Goal: Task Accomplishment & Management: Complete application form

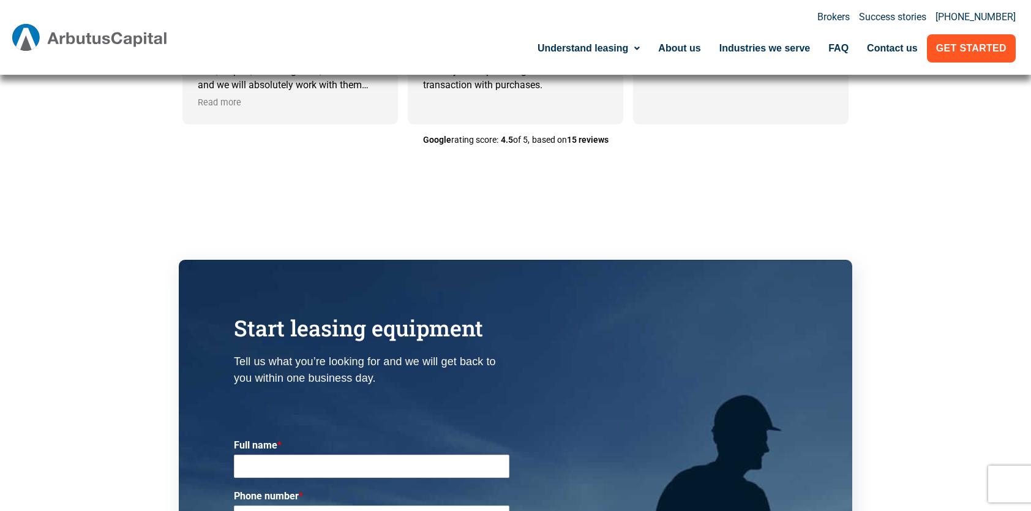
scroll to position [3490, 0]
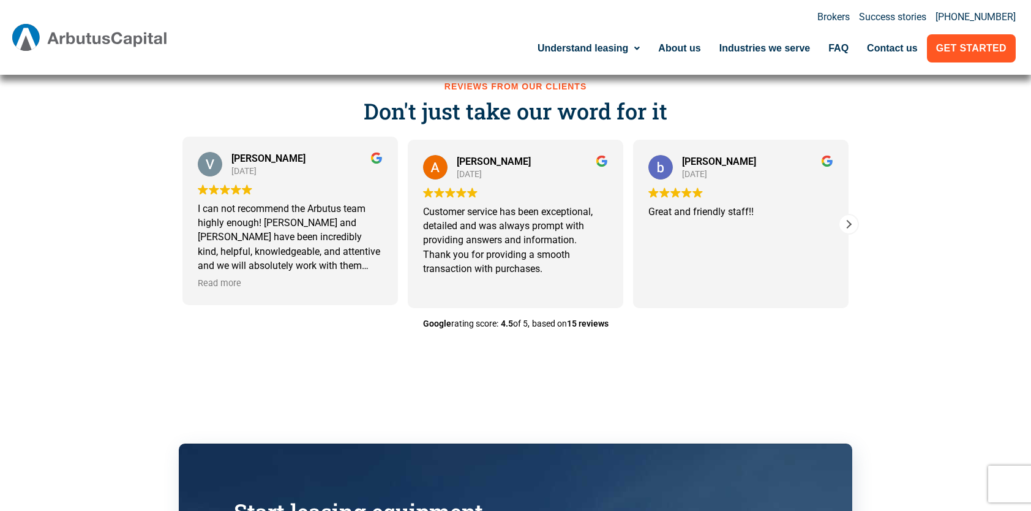
click at [377, 267] on div "I can not recommend the Arbutus team highly enough! [PERSON_NAME] and [PERSON_N…" at bounding box center [290, 236] width 185 height 71
click at [227, 287] on span "Read more" at bounding box center [219, 283] width 43 height 12
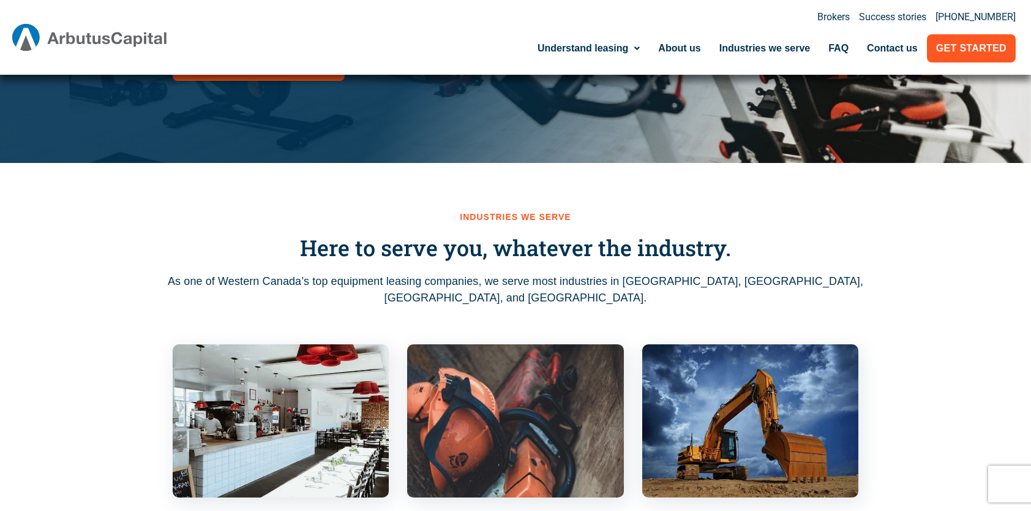
scroll to position [0, 0]
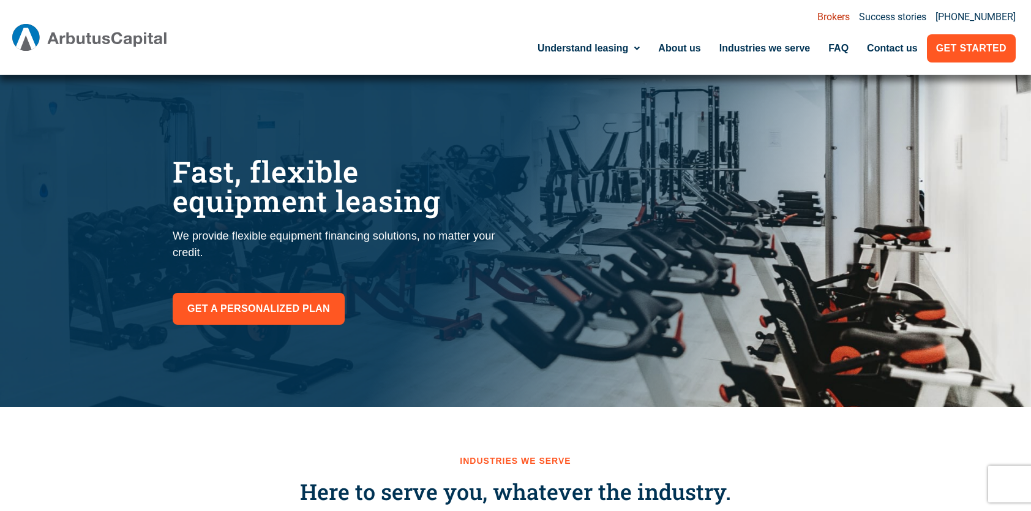
click at [841, 18] on link "Brokers" at bounding box center [833, 17] width 32 height 10
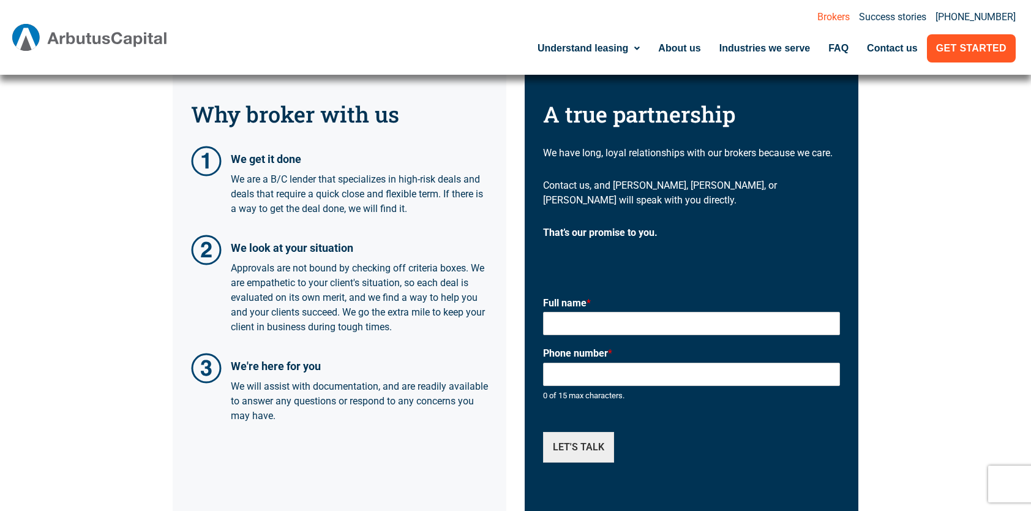
scroll to position [367, 0]
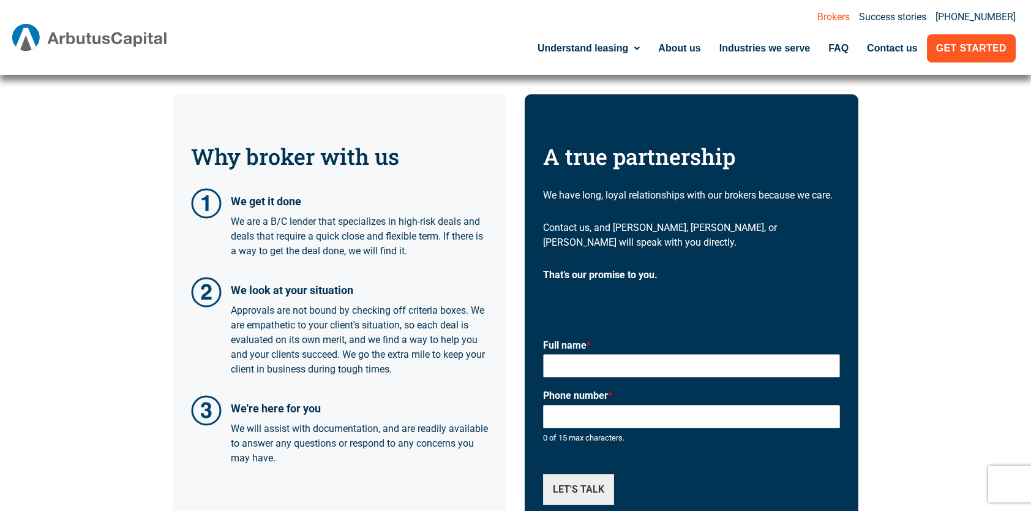
click at [586, 354] on input "Full name *" at bounding box center [691, 365] width 297 height 23
type input "Talwinder Sandhu"
click at [587, 405] on input "Phone number *" at bounding box center [691, 416] width 297 height 23
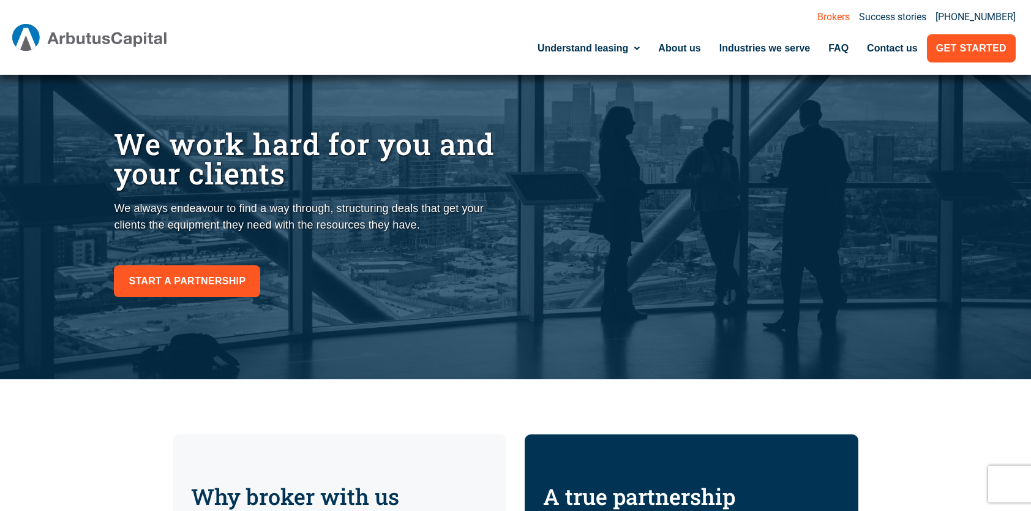
scroll to position [0, 0]
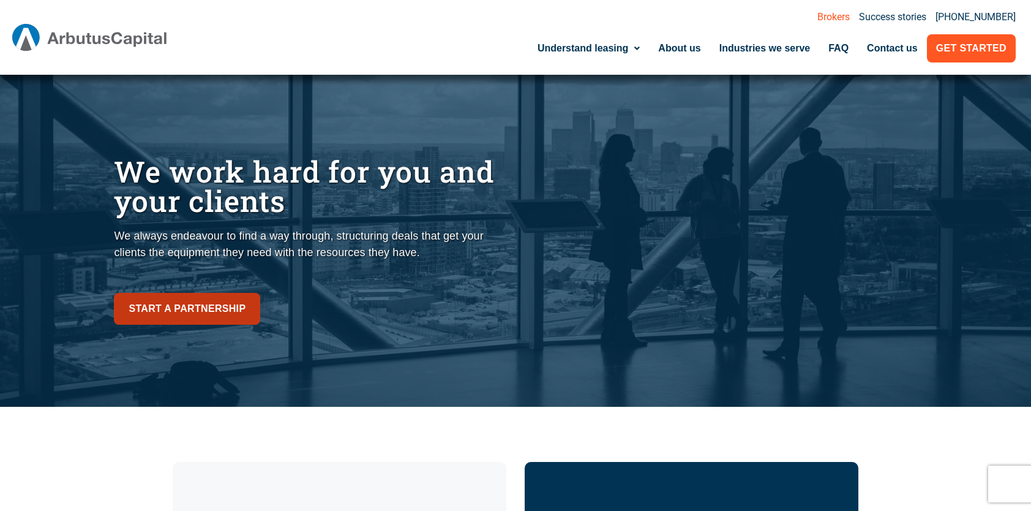
type input "6728333432"
click at [203, 309] on span "Start a partnership" at bounding box center [187, 308] width 117 height 17
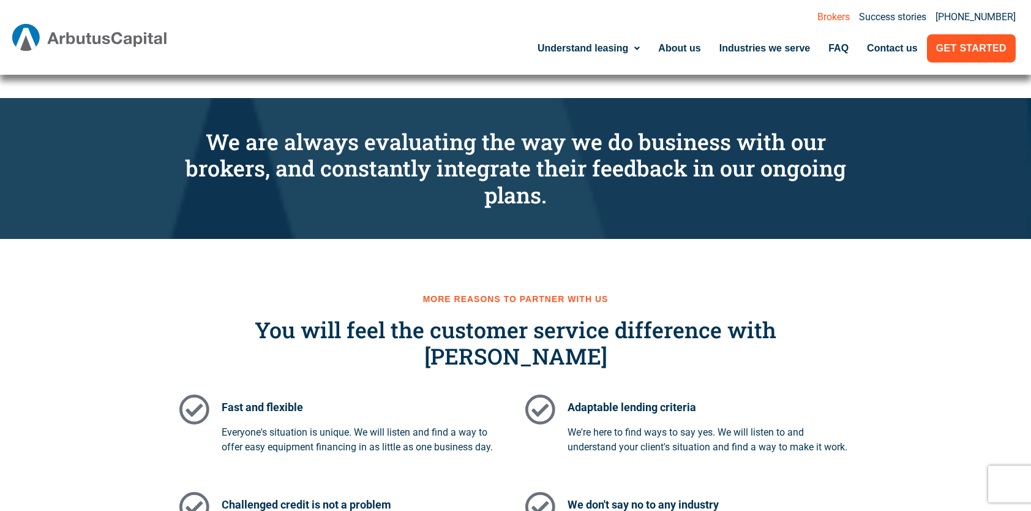
scroll to position [735, 0]
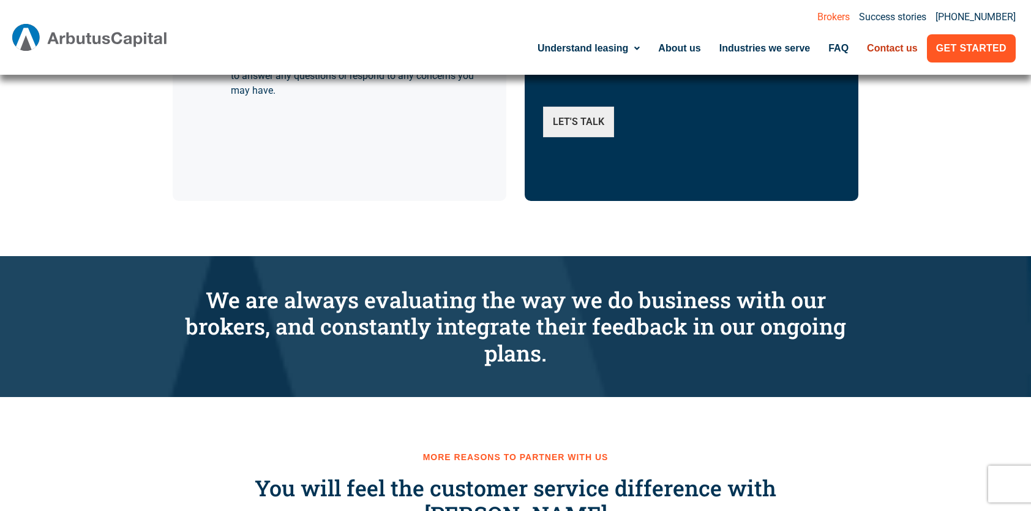
click at [890, 47] on link "Contact us" at bounding box center [892, 48] width 69 height 28
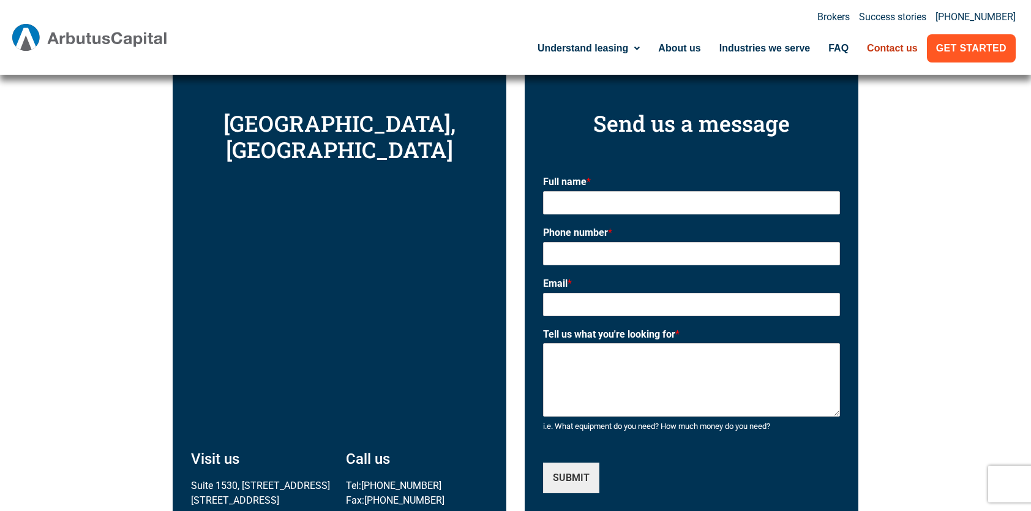
scroll to position [367, 0]
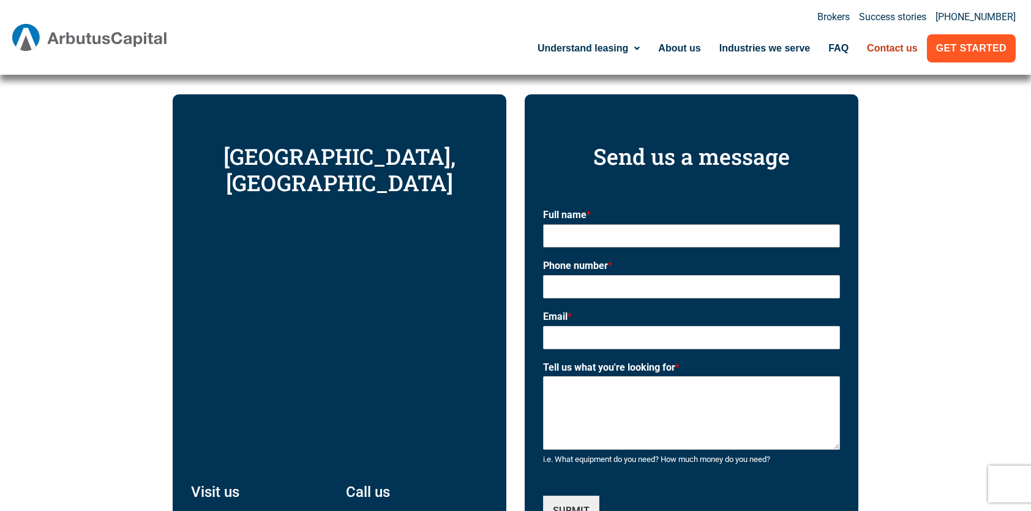
click at [606, 230] on input "Full name *" at bounding box center [691, 235] width 297 height 23
type input "[PERSON_NAME]"
type input "6728333432"
click at [595, 342] on input "Email *" at bounding box center [691, 337] width 297 height 23
type input "tsandhu@mstruckcentre.com"
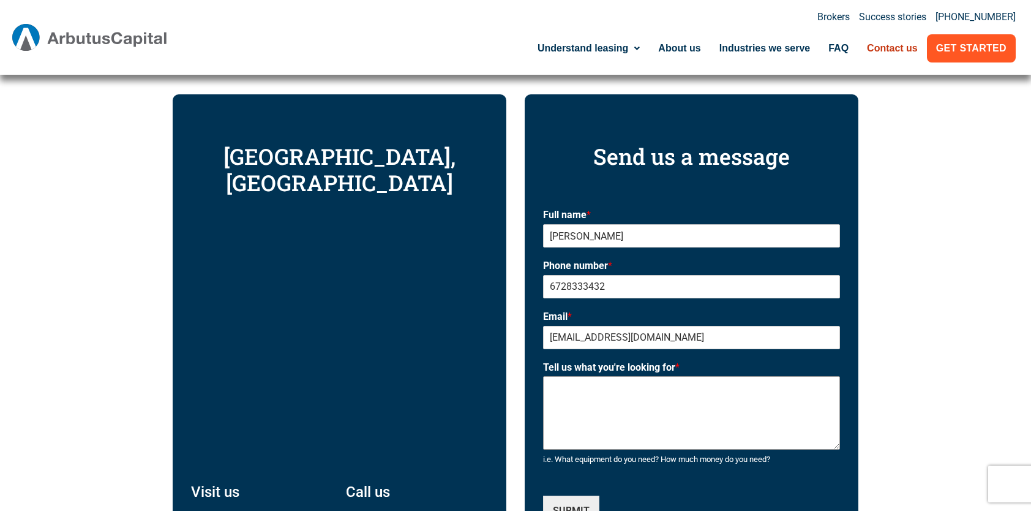
click at [594, 387] on textarea "Tell us what you're looking for *" at bounding box center [691, 412] width 297 height 73
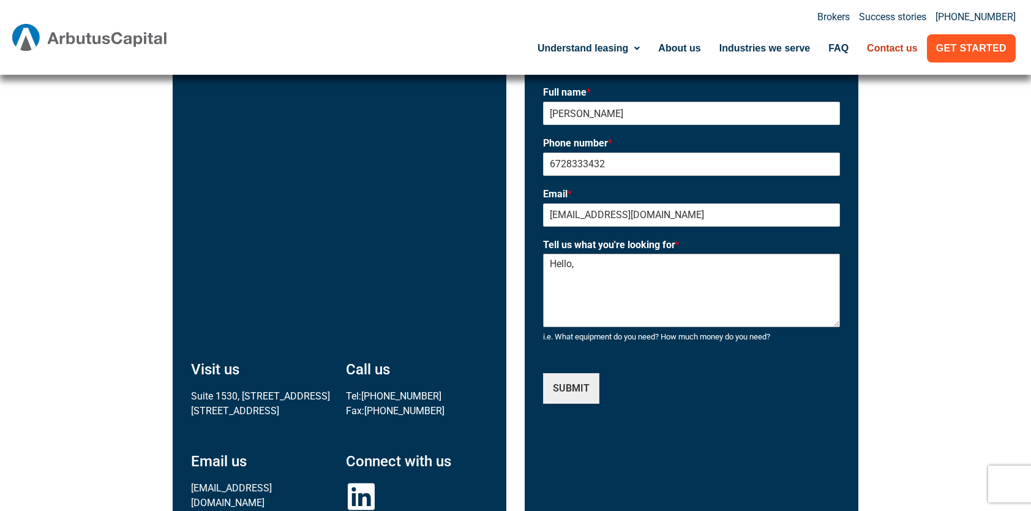
scroll to position [429, 0]
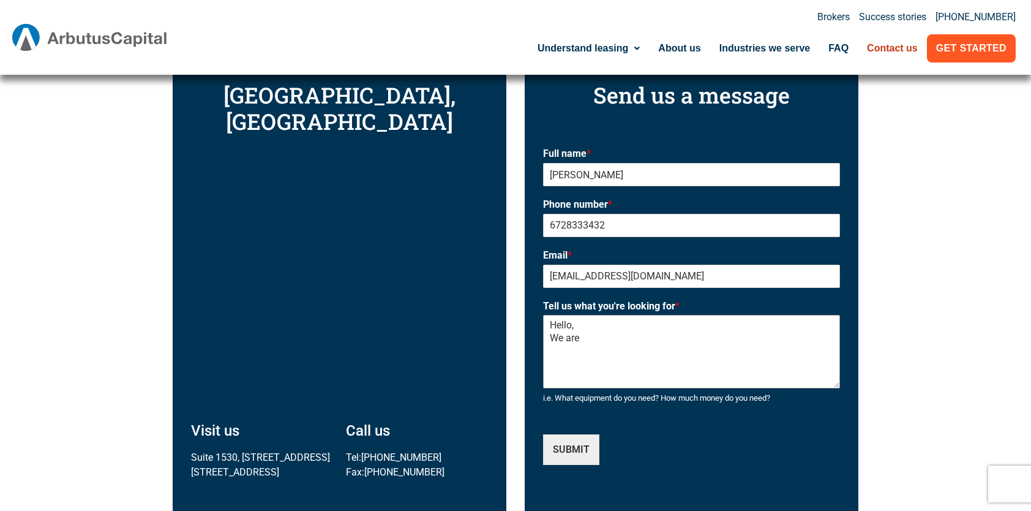
click at [250, 195] on div "Vancouver, Canada Visit us Suite 1530, 355 Burrard St. Vancouver, BC V6C 2G8 Ca…" at bounding box center [516, 335] width 698 height 715
paste textarea "Dear Arbutus Finance Team, We are a pre-owned commercial truck dealership based…"
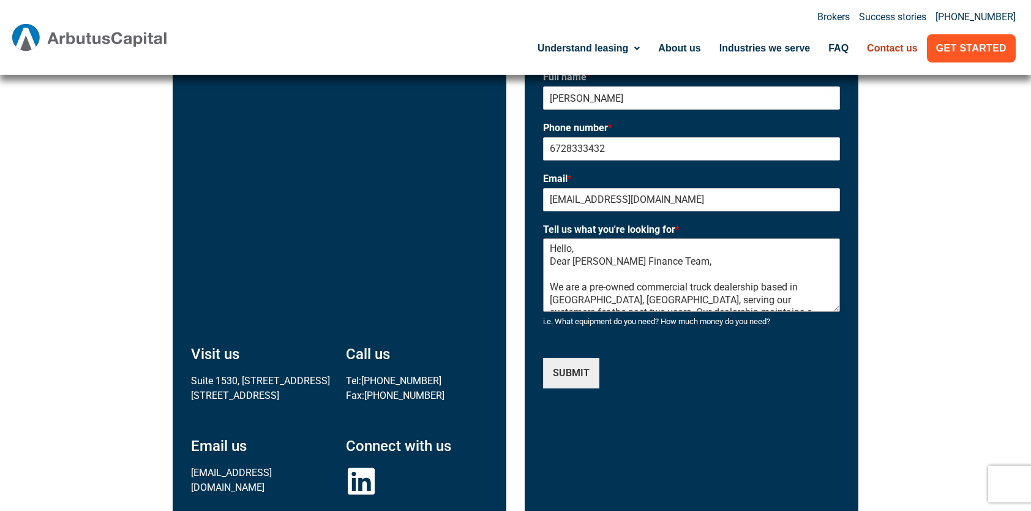
scroll to position [490, 0]
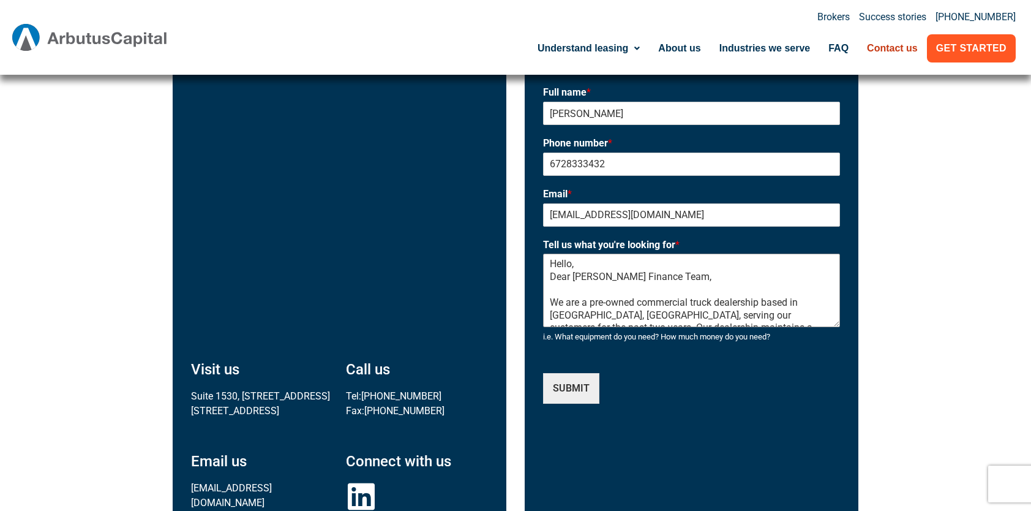
drag, startPoint x: 584, startPoint y: 266, endPoint x: 484, endPoint y: 263, distance: 99.8
click at [268, 194] on div "Vancouver, Canada Visit us Suite 1530, 355 Burrard St. Vancouver, BC V6C 2G8 Ca…" at bounding box center [516, 274] width 698 height 715
drag, startPoint x: 569, startPoint y: 277, endPoint x: 535, endPoint y: 276, distance: 34.3
click at [535, 276] on div "Send us a message Full name * Talwinder Sandhu Phone number * 6728333432 Email …" at bounding box center [692, 274] width 334 height 605
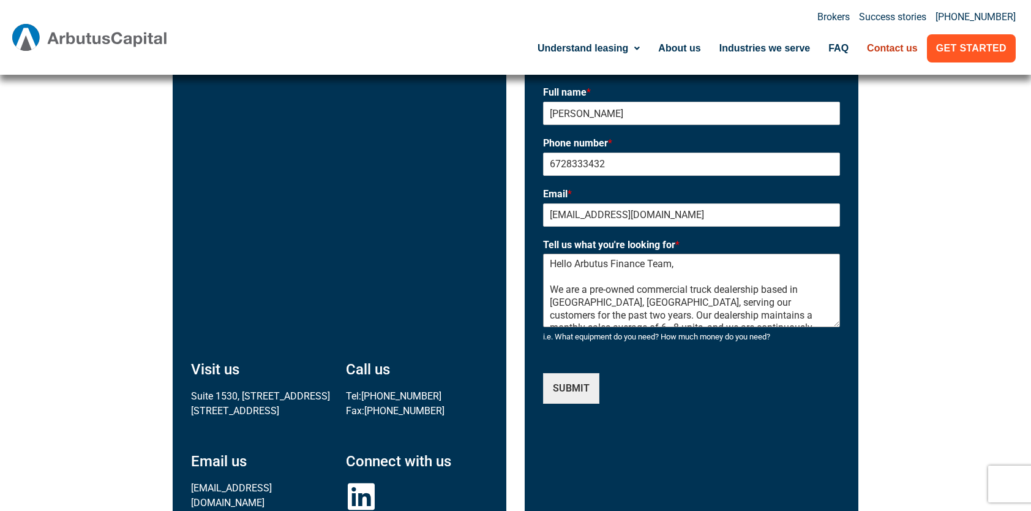
click at [648, 265] on textarea "Hello Arbutus Finance Team, We are a pre-owned commercial truck dealership base…" at bounding box center [691, 290] width 297 height 73
click at [573, 268] on textarea "Hello, We are a pre-owned commercial truck dealership based in Surrey, BC, serv…" at bounding box center [691, 290] width 297 height 73
click at [574, 273] on textarea "Hello, We are a pre-owned commercial truck dealership based in Surrey, BC, serv…" at bounding box center [691, 290] width 297 height 73
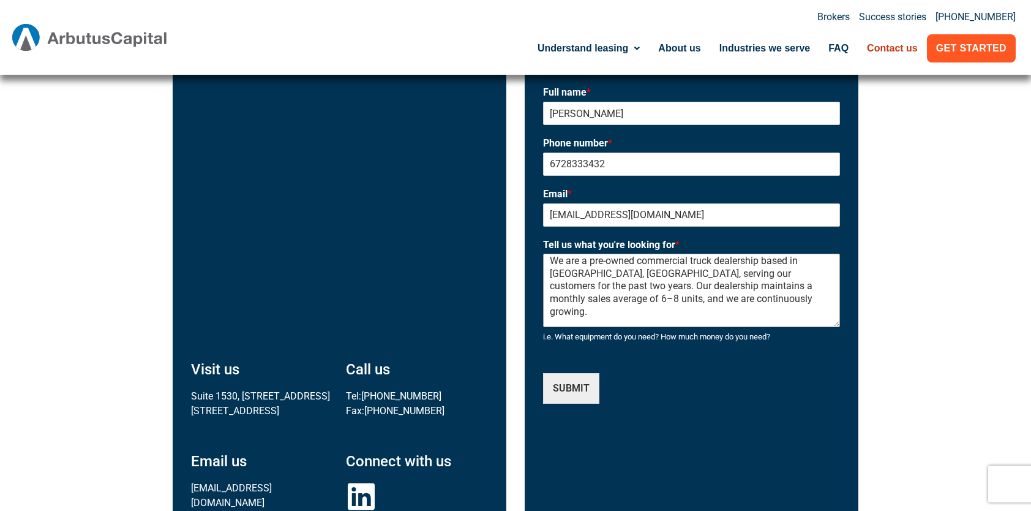
scroll to position [61, 0]
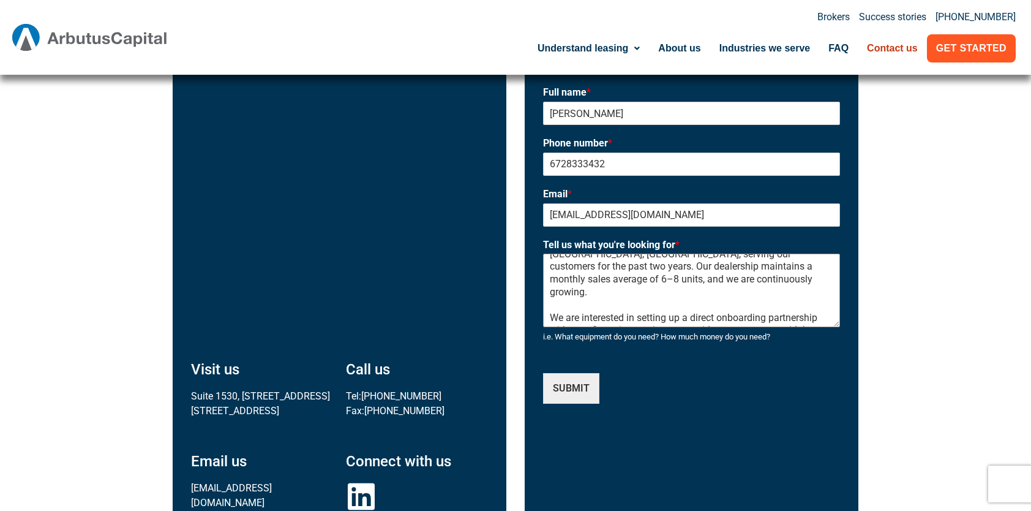
click at [639, 271] on textarea "Hello, Hope you are doing well! We are a pre-owned commercial truck dealership …" at bounding box center [691, 290] width 297 height 73
click at [674, 293] on textarea "Hello, Hope you are doing well! We are a pre-owned commercial truck dealership …" at bounding box center [691, 290] width 297 height 73
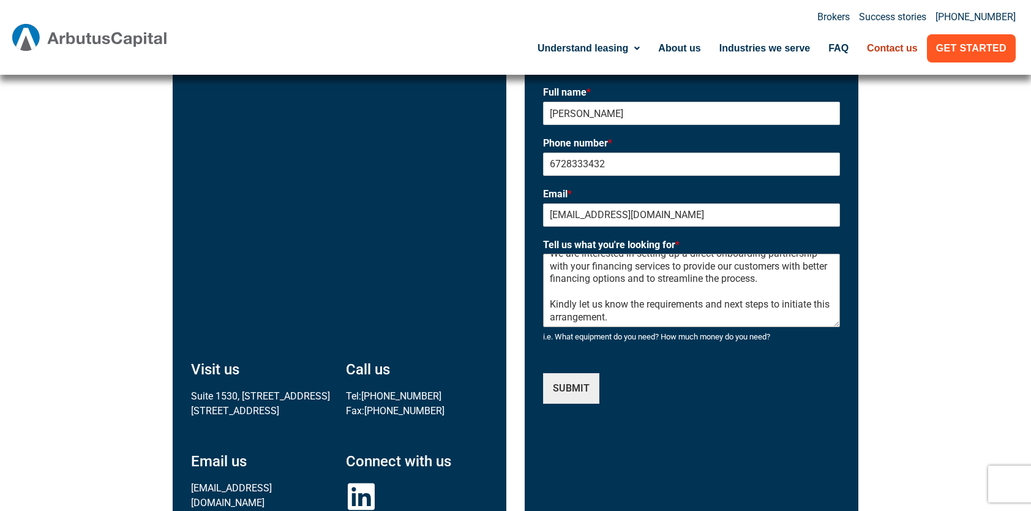
scroll to position [51, 0]
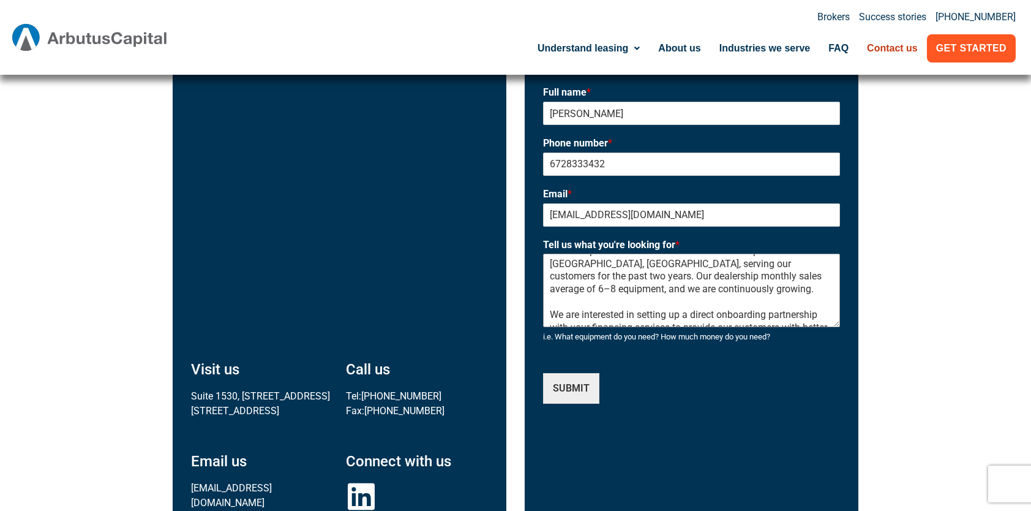
click at [618, 310] on textarea "Hello, Hope you are doing well! We are a pre-owned commercial truck dealership …" at bounding box center [691, 290] width 297 height 73
click at [686, 294] on textarea "Hello, Hope you are doing well! We are a pre-owned commercial truck dealership …" at bounding box center [691, 290] width 297 height 73
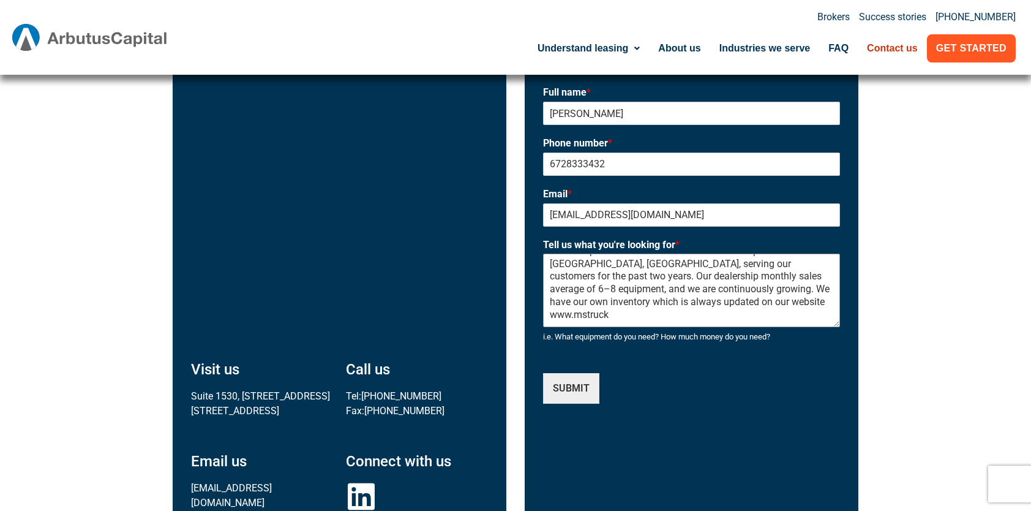
click at [769, 301] on textarea "Hello, Hope you are doing well! We are a pre-owned commercial truck dealership …" at bounding box center [691, 290] width 297 height 73
paste textarea "https://mstruckcentre.com/"
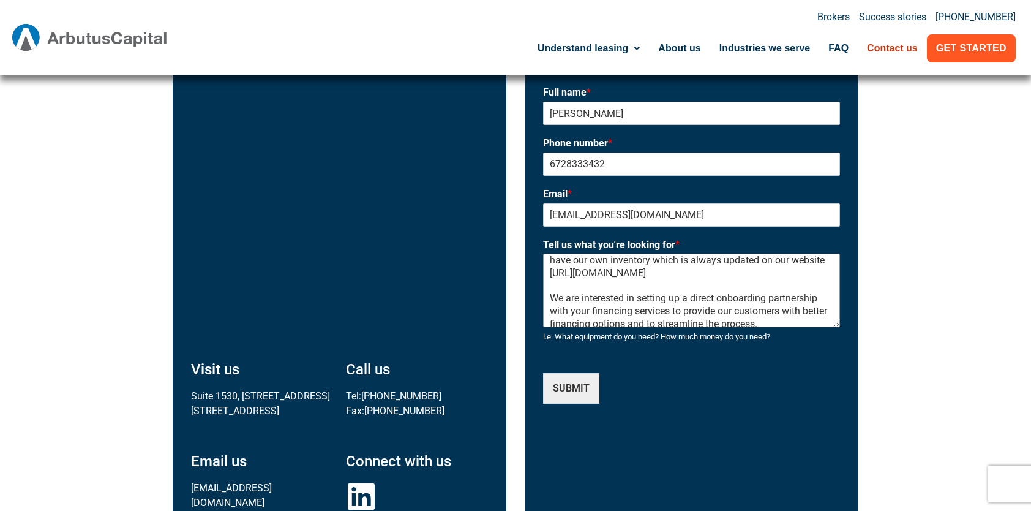
scroll to position [113, 0]
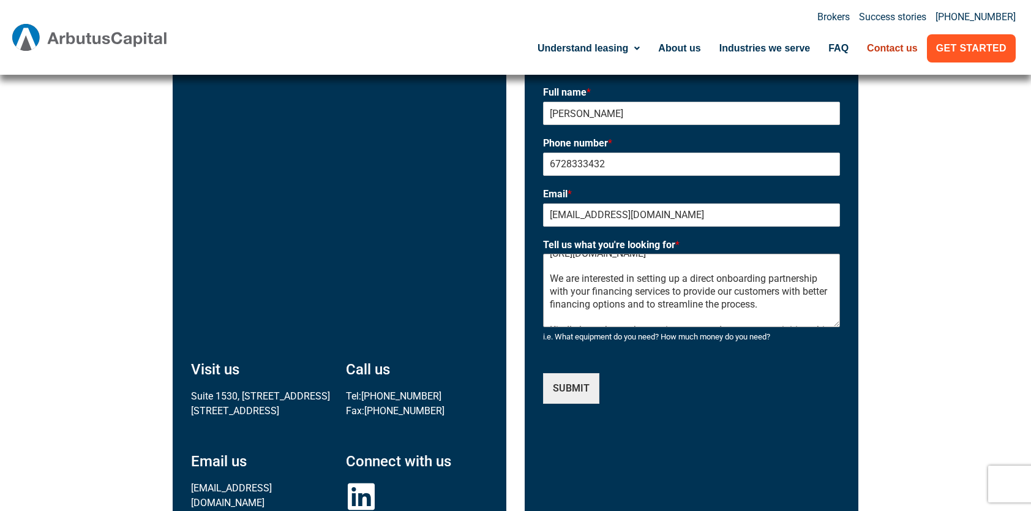
drag, startPoint x: 775, startPoint y: 267, endPoint x: 825, endPoint y: 266, distance: 49.6
click at [825, 266] on textarea "Hello, Hope you are doing well! We are a pre-owned commercial truck dealership …" at bounding box center [691, 290] width 297 height 73
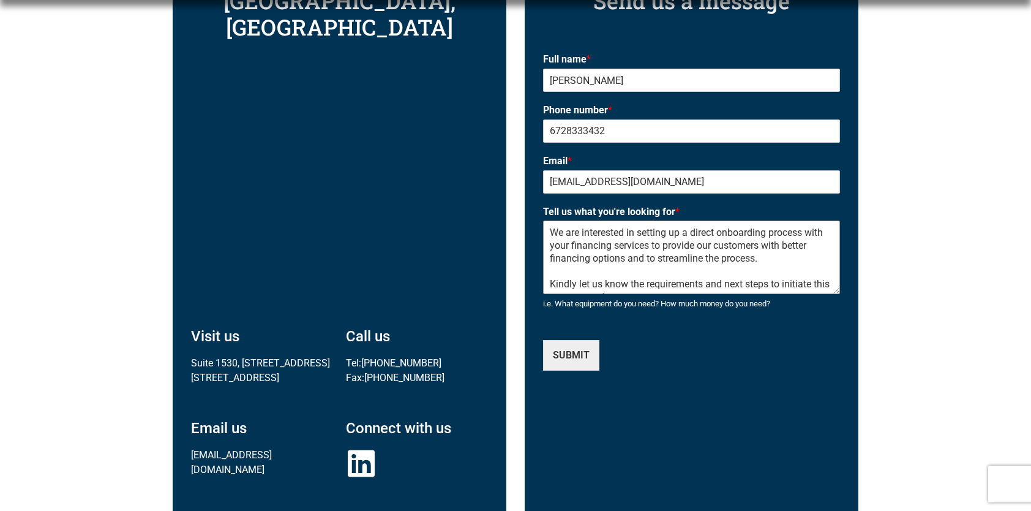
scroll to position [551, 0]
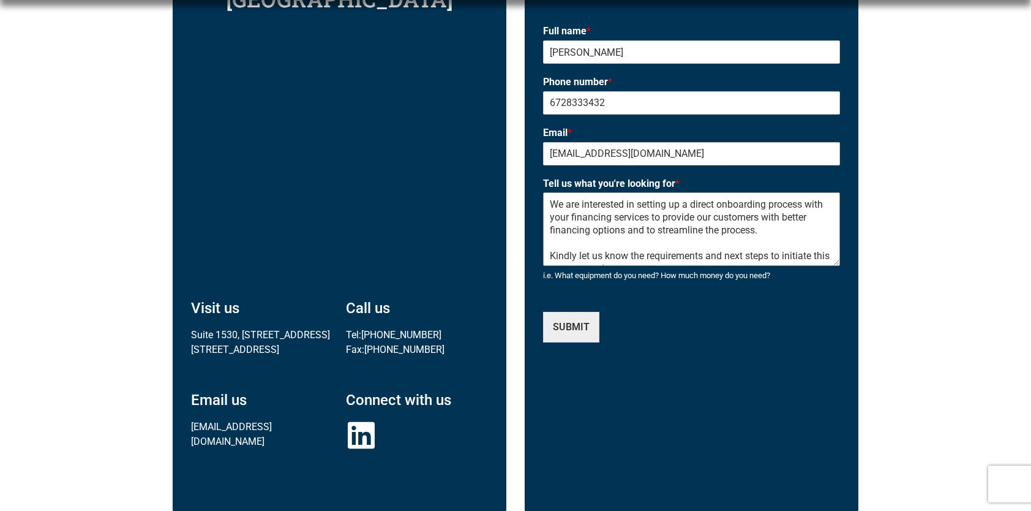
click at [644, 257] on textarea "Hello, Hope you are doing well! We are a pre-owned commercial truck dealership …" at bounding box center [691, 228] width 297 height 73
drag, startPoint x: 708, startPoint y: 242, endPoint x: 770, endPoint y: 244, distance: 61.9
click at [770, 244] on textarea "Hello, Hope you are doing well! We are a pre-owned commercial truck dealership …" at bounding box center [691, 228] width 297 height 73
click at [669, 258] on textarea "Hello, Hope you are doing well! We are a pre-owned commercial truck dealership …" at bounding box center [691, 228] width 297 height 73
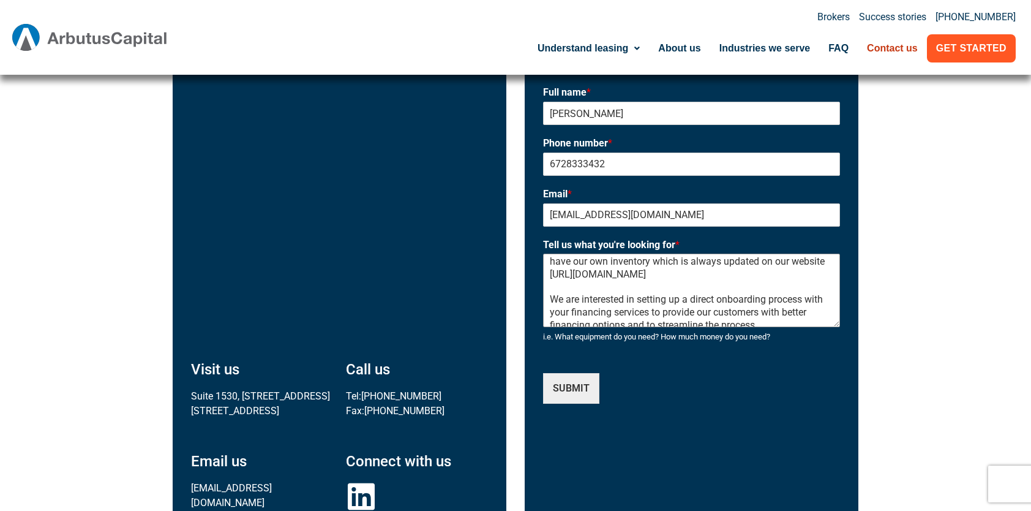
scroll to position [64, 0]
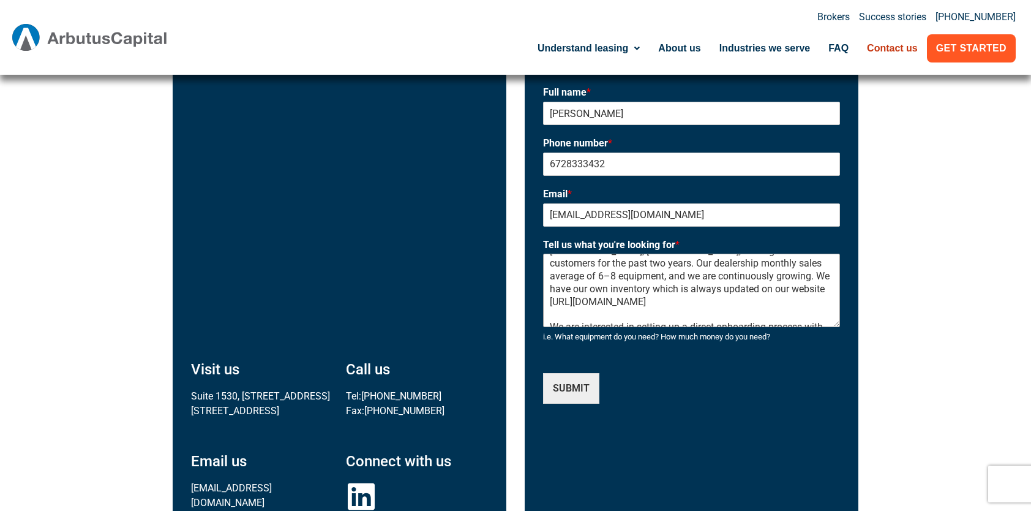
click at [716, 261] on textarea "Hello, Hope you are doing well! We are a pre-owned commercial truck dealership …" at bounding box center [691, 290] width 297 height 73
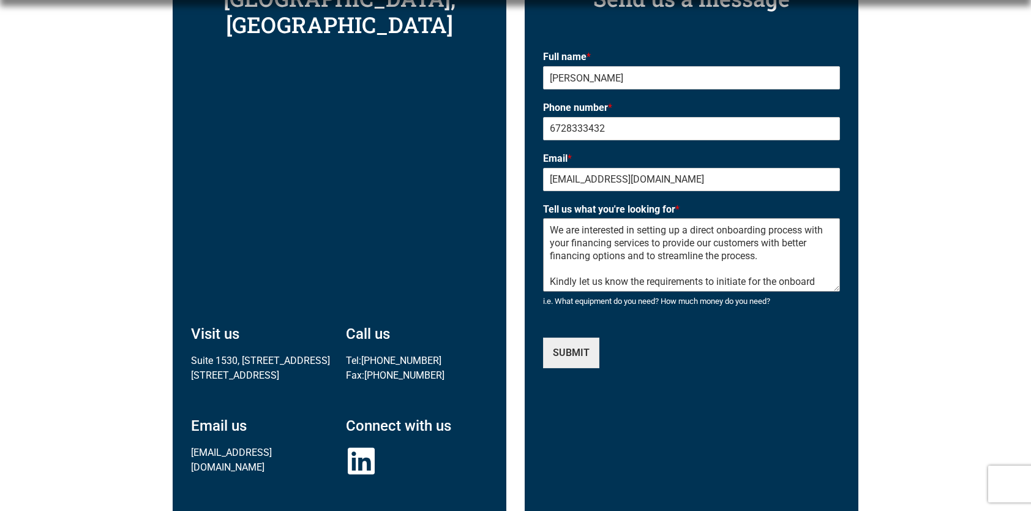
scroll to position [551, 0]
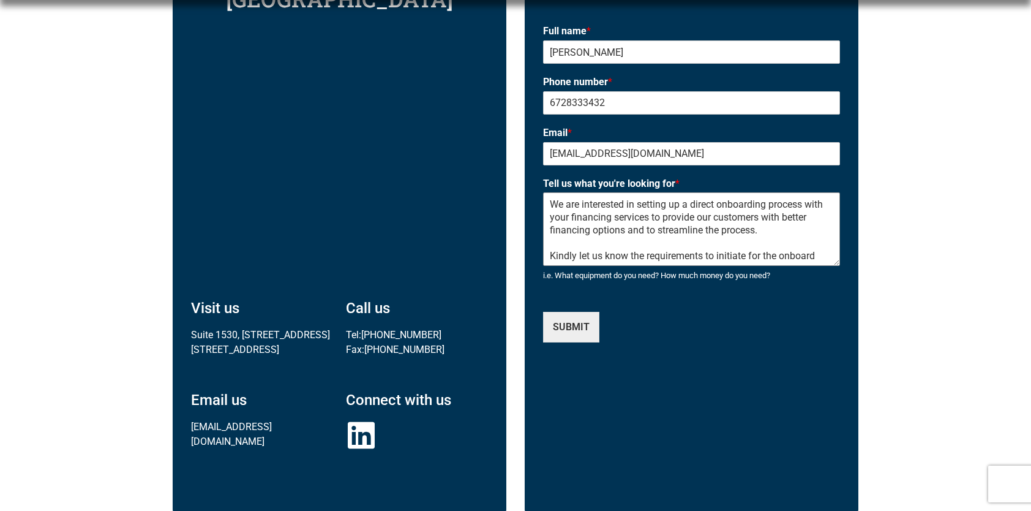
click at [628, 256] on textarea "Hello, Hope you are doing well! We are a pre-owned commercial truck dealership …" at bounding box center [691, 228] width 297 height 73
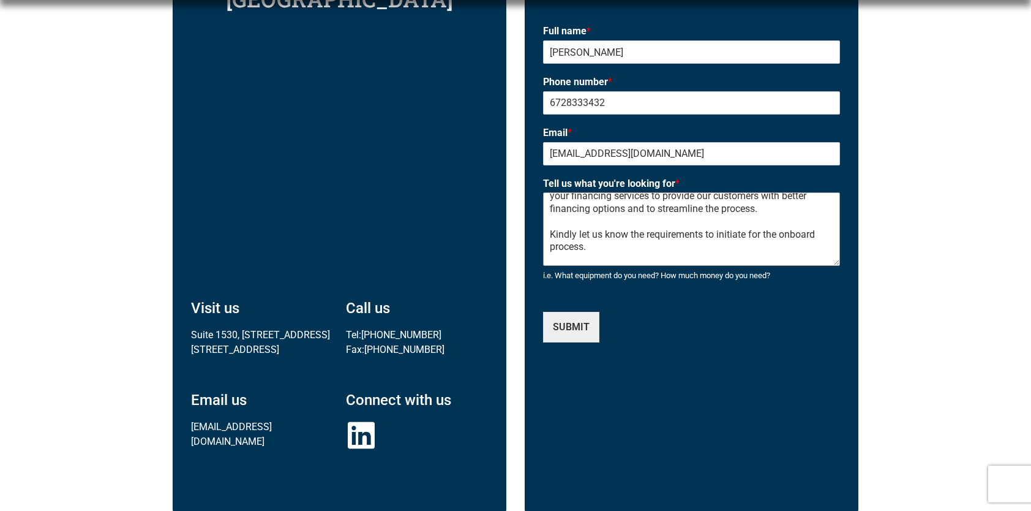
scroll to position [160, 0]
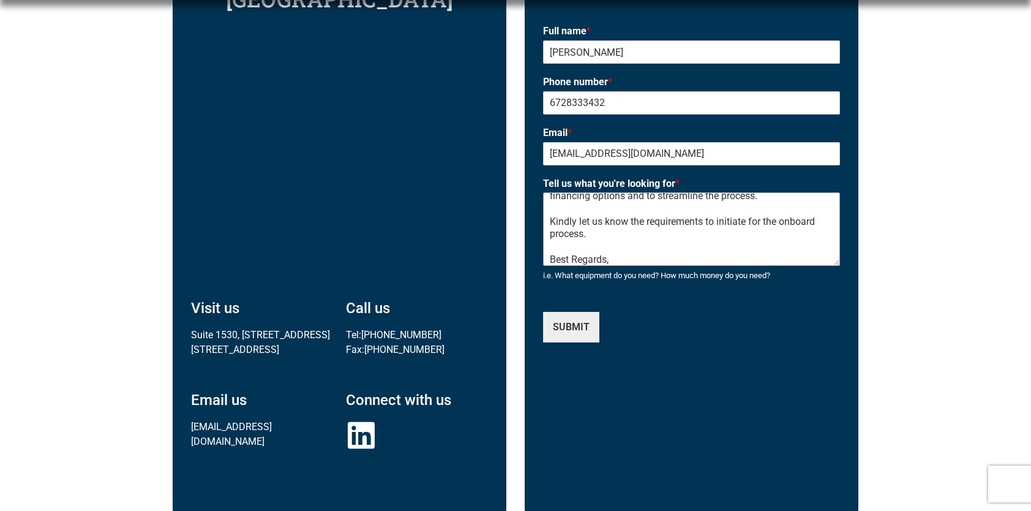
drag, startPoint x: 640, startPoint y: 275, endPoint x: 676, endPoint y: 238, distance: 52.0
click at [676, 238] on textarea "Hello, Hope you are doing well! We are a pre-owned commercial truck dealership …" at bounding box center [691, 228] width 297 height 73
click at [653, 257] on textarea "Hello, Hope you are doing well! We are a pre-owned commercial truck dealership …" at bounding box center [691, 228] width 297 height 73
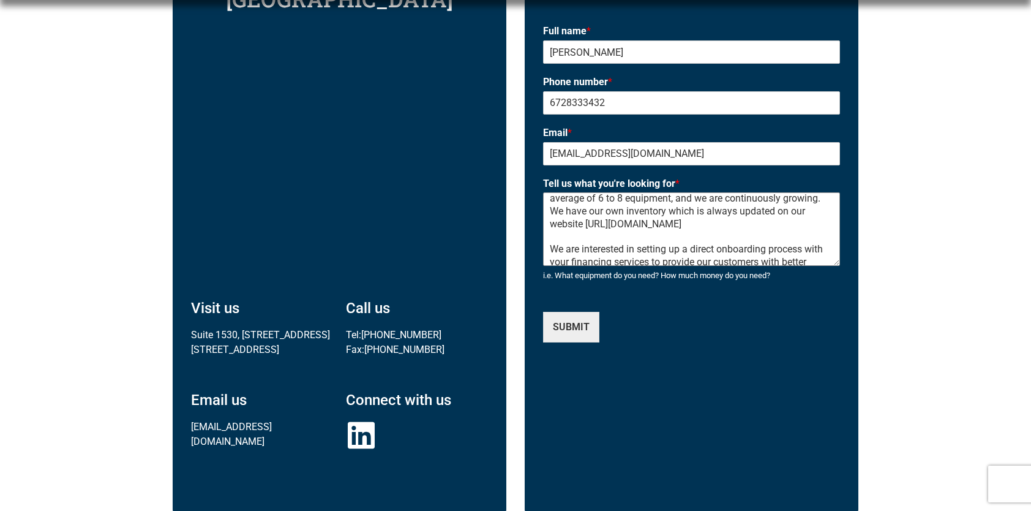
scroll to position [37, 0]
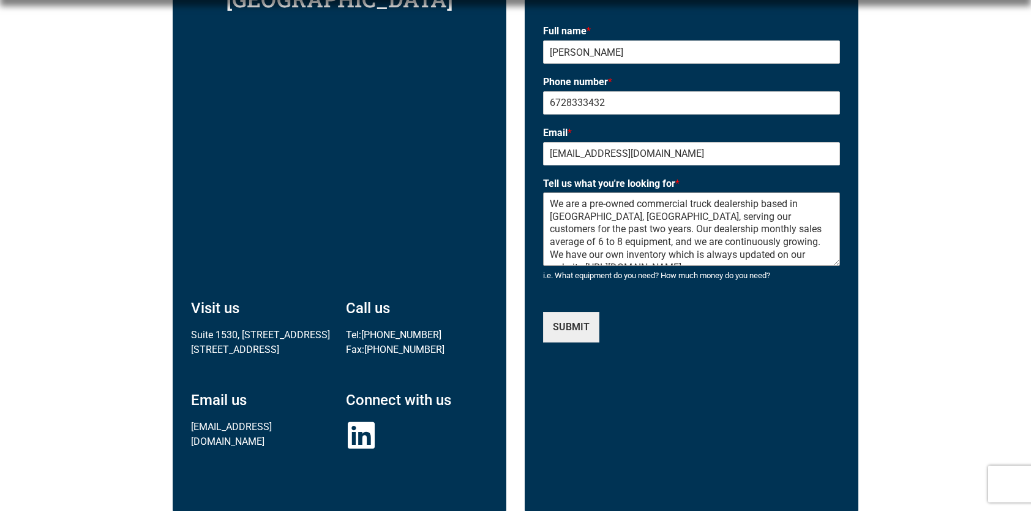
click at [641, 205] on textarea "Hello, Hope you are doing well! We are a pre-owned commercial truck dealership …" at bounding box center [691, 228] width 297 height 73
click at [697, 242] on textarea "Hello, Hope you are doing well! We are a pre-owned commercial truck dealership …" at bounding box center [691, 228] width 297 height 73
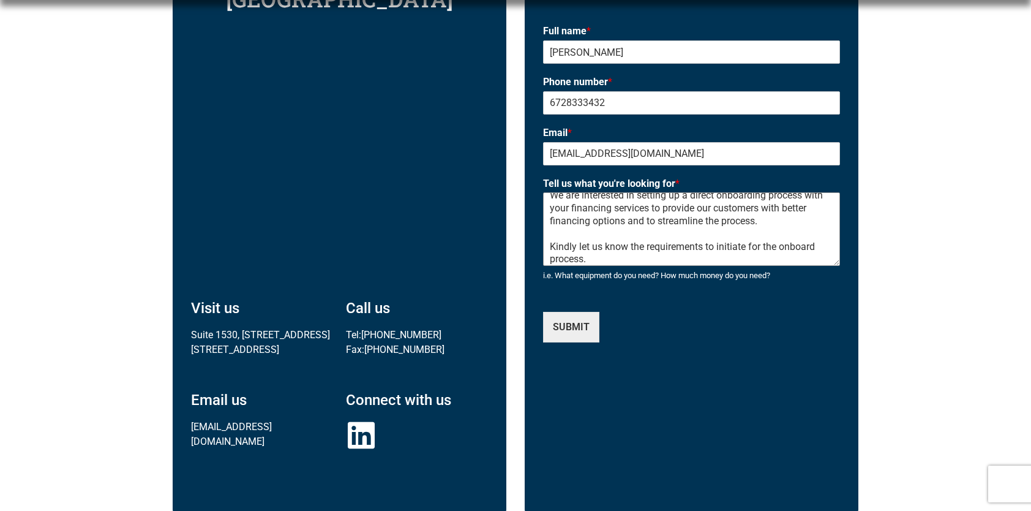
scroll to position [163, 0]
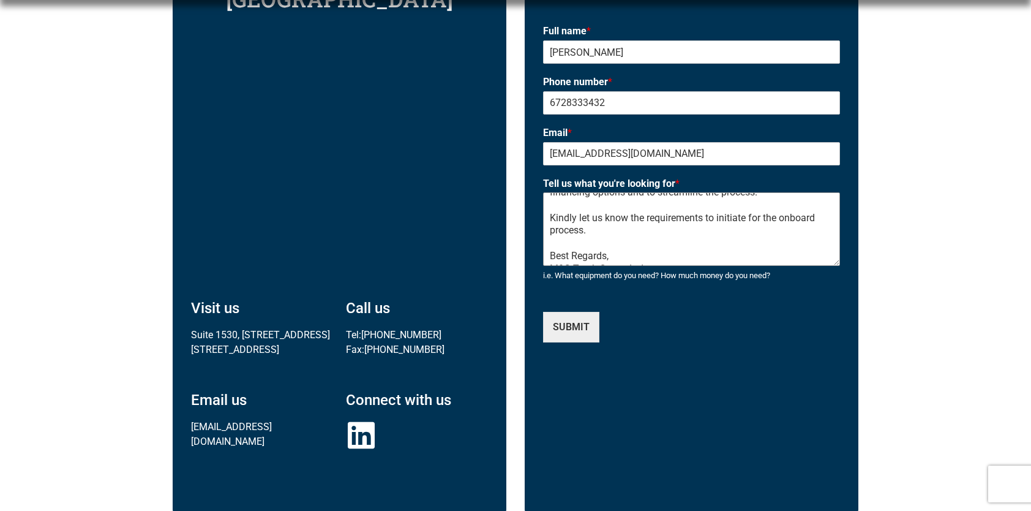
click at [689, 255] on textarea "Hello, Hope you are doing well! We are a pre-owned commercial truck dealership …" at bounding box center [691, 228] width 297 height 73
drag, startPoint x: 664, startPoint y: 250, endPoint x: 549, endPoint y: 260, distance: 115.5
click at [549, 260] on textarea "Hello, Hope you are doing well! We are a pre-owned commercial truck dealership …" at bounding box center [691, 228] width 297 height 73
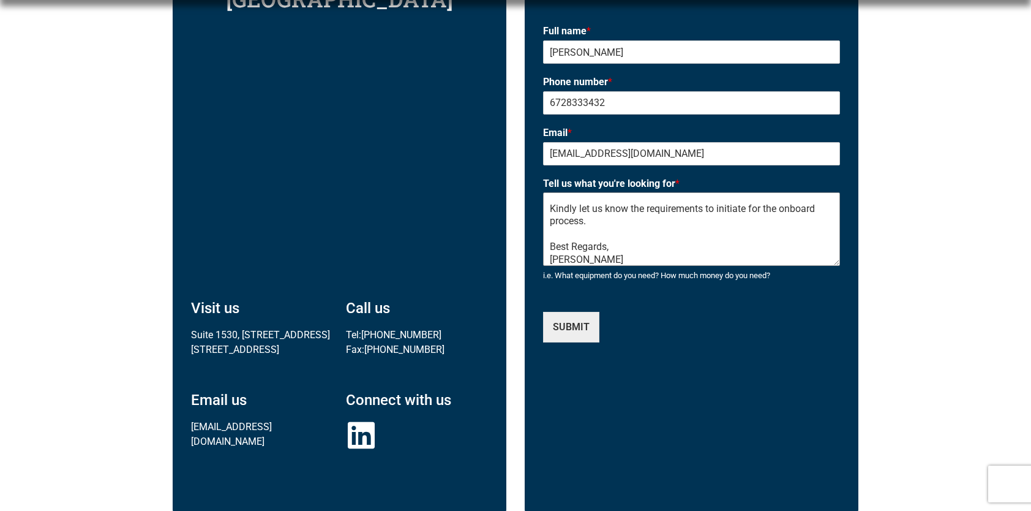
click at [723, 262] on textarea "Hello, Hope you are doing well! We are a pre-owned commercial truck dealership …" at bounding box center [691, 228] width 297 height 73
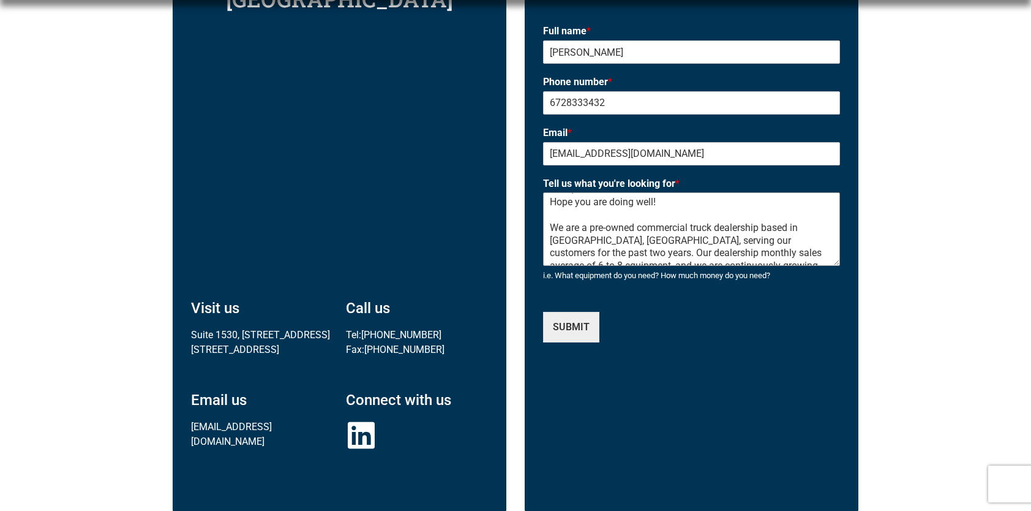
scroll to position [0, 0]
drag, startPoint x: 579, startPoint y: 247, endPoint x: 509, endPoint y: 179, distance: 97.4
click at [509, 179] on div "Vancouver, Canada Visit us Suite 1530, 355 Burrard St. Vancouver, BC V6C 2G8 Ca…" at bounding box center [516, 212] width 698 height 715
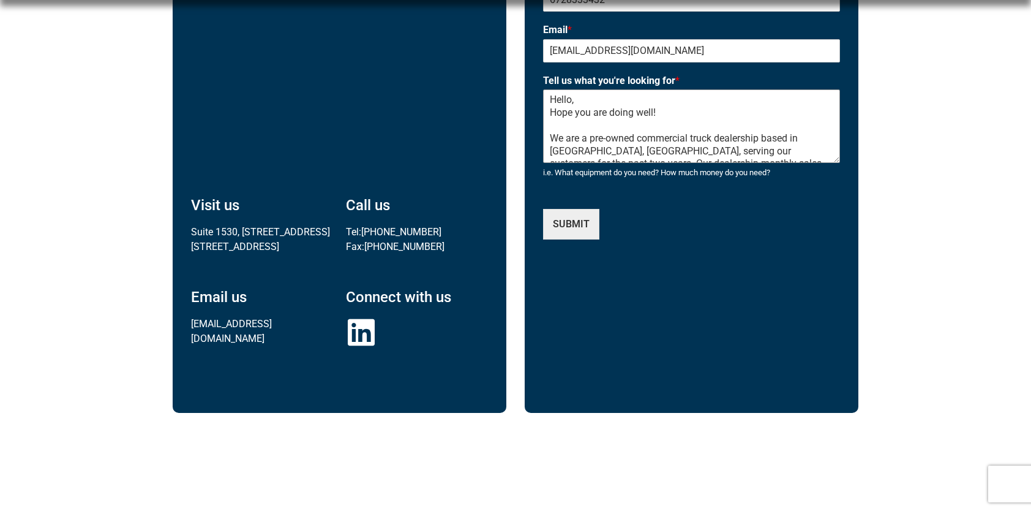
scroll to position [674, 0]
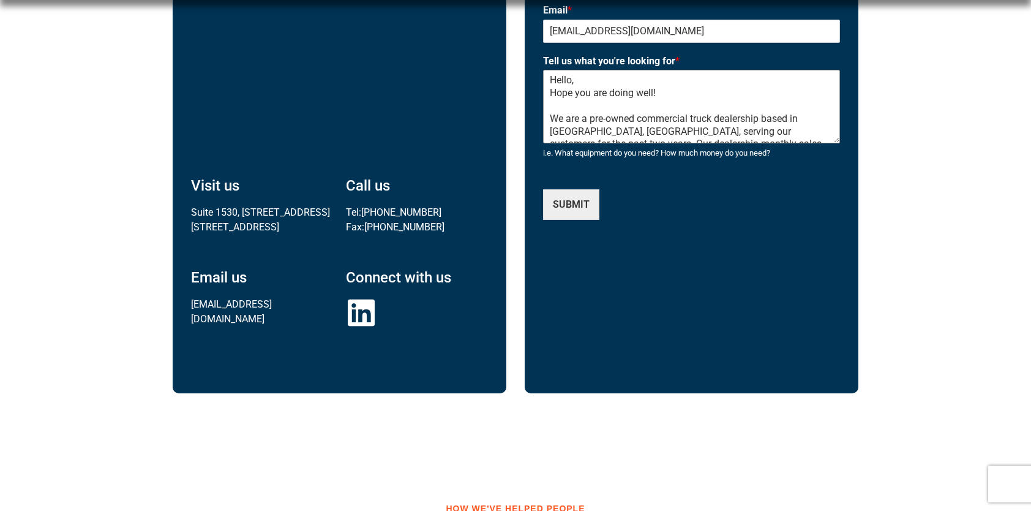
type textarea "Hello, Hope you are doing well! We are a pre-owned commercial truck dealership …"
click at [674, 192] on div "SUBMIT" at bounding box center [691, 201] width 297 height 37
click at [566, 205] on button "SUBMIT" at bounding box center [571, 204] width 56 height 31
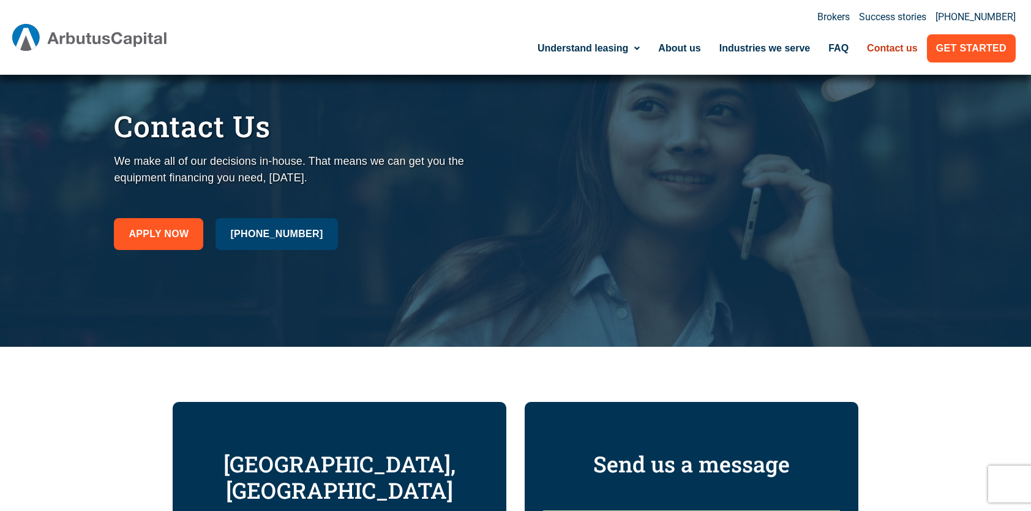
scroll to position [0, 0]
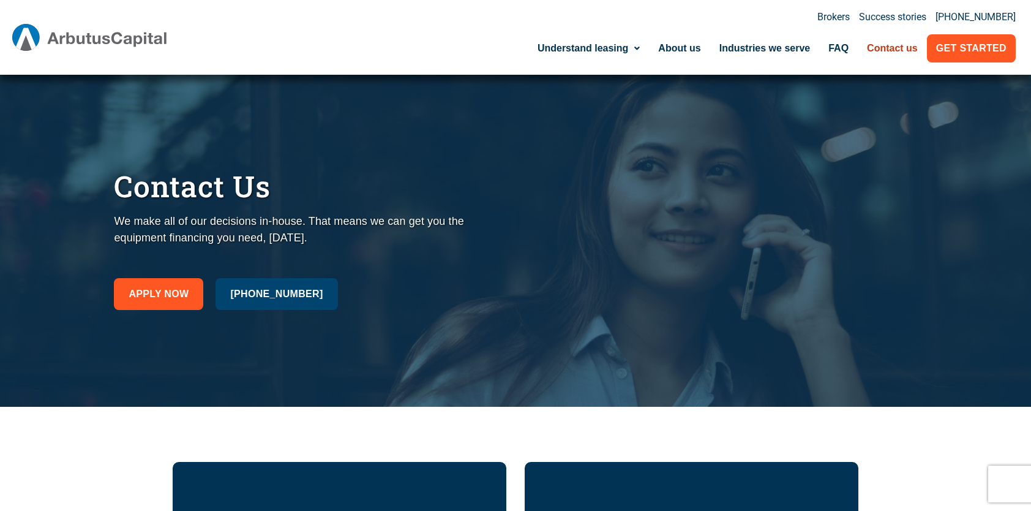
click at [887, 45] on link "Contact us" at bounding box center [892, 48] width 69 height 28
click at [29, 38] on img at bounding box center [90, 38] width 156 height 28
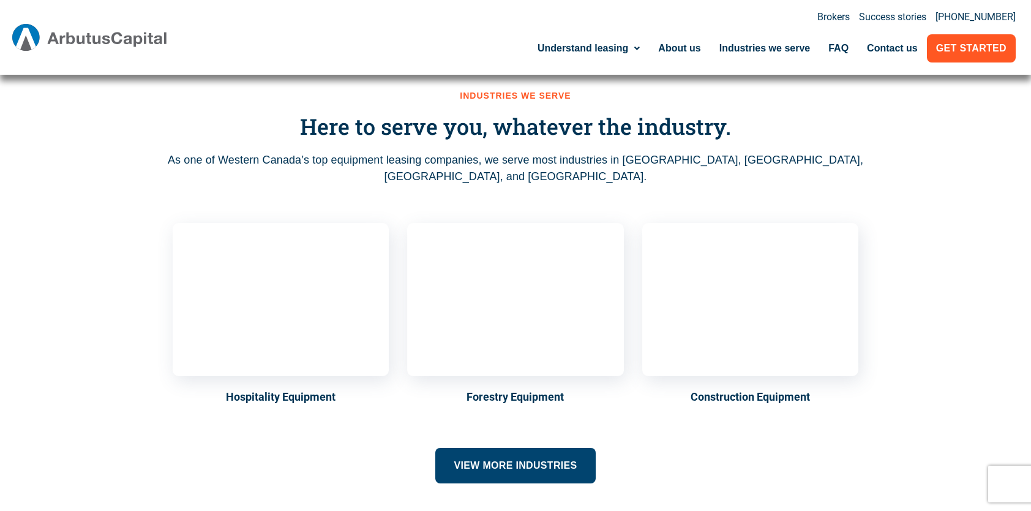
scroll to position [306, 0]
